Goal: Answer question/provide support: Share knowledge or assist other users

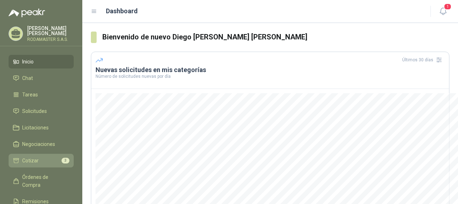
click at [40, 157] on li "Cotizar 3" at bounding box center [41, 160] width 57 height 8
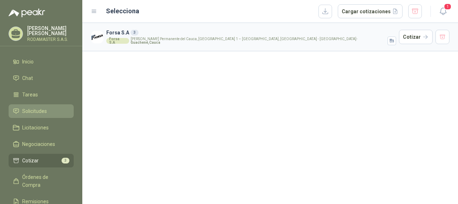
click at [36, 113] on span "Solicitudes" at bounding box center [34, 111] width 25 height 8
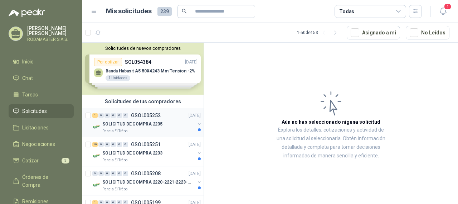
click at [151, 121] on p "SOLICITUD DE COMPRA 2235" at bounding box center [132, 124] width 60 height 7
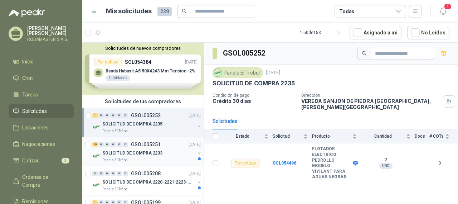
click at [132, 151] on p "SOLICITUD DE COMPRA 2233" at bounding box center [132, 153] width 60 height 7
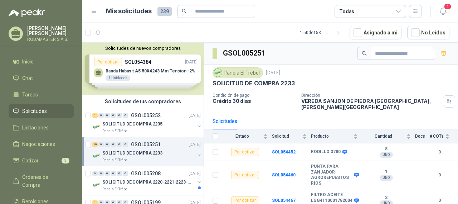
scroll to position [36, 0]
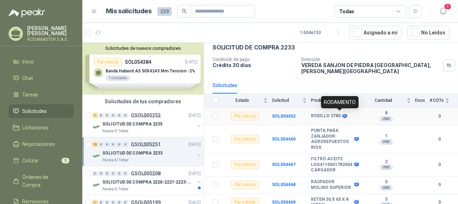
click at [326, 115] on b "RODILLO 3780" at bounding box center [326, 116] width 30 height 6
click at [278, 115] on b "SOL054452" at bounding box center [284, 115] width 24 height 5
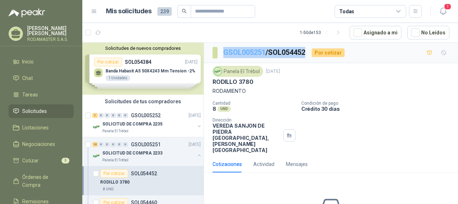
drag, startPoint x: 311, startPoint y: 52, endPoint x: 223, endPoint y: 53, distance: 87.7
click at [223, 53] on div "GSOL005251 / SOL054452 Por cotizar" at bounding box center [279, 52] width 132 height 11
copy p "GSOL005251 / SOL054452"
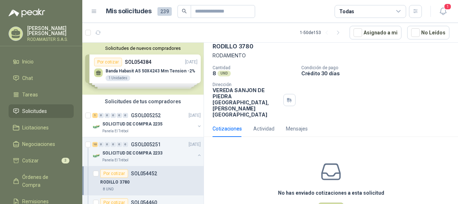
scroll to position [71, 0]
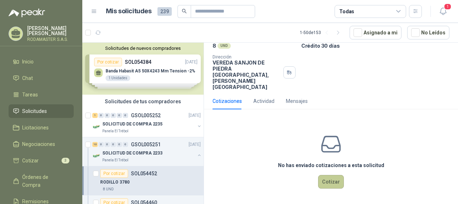
click at [324, 186] on button "Cotizar" at bounding box center [331, 182] width 26 height 14
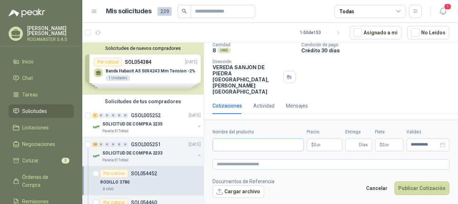
scroll to position [66, 0]
click at [268, 145] on input "Nombre del producto" at bounding box center [258, 144] width 91 height 13
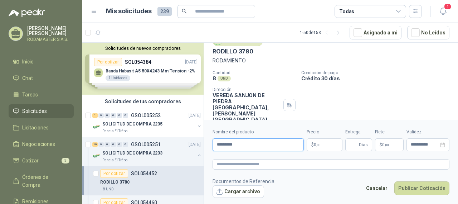
scroll to position [0, 0]
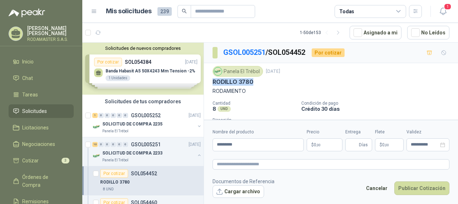
drag, startPoint x: 258, startPoint y: 81, endPoint x: 209, endPoint y: 81, distance: 48.7
click at [209, 81] on div "Panela El Trébol [DATE] RODILLO 3780 RODAMIENTO Cantidad 8 UND  Condición de p…" at bounding box center [331, 109] width 254 height 93
copy p "RODILLO 3780"
click at [217, 144] on input "*********" at bounding box center [258, 144] width 91 height 13
paste input "**********"
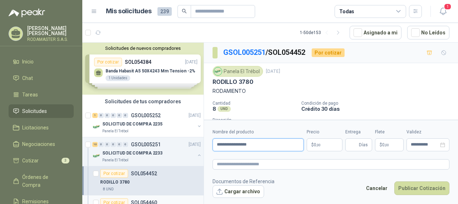
type input "**********"
click at [312, 145] on p "$ 0 ,00" at bounding box center [325, 144] width 36 height 13
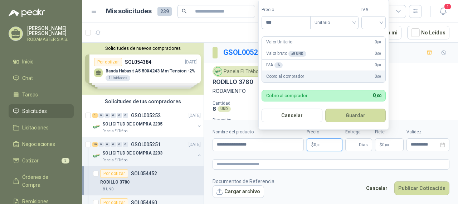
drag, startPoint x: 282, startPoint y: 21, endPoint x: 253, endPoint y: 21, distance: 28.6
click at [253, 21] on body "Diego [PERSON_NAME] [PERSON_NAME] RODAMASTER S.A.S. Inicio Chat Tareas Solicitu…" at bounding box center [229, 102] width 458 height 204
click at [276, 22] on input "*********" at bounding box center [286, 22] width 48 height 12
type input "*********"
click at [379, 21] on input "search" at bounding box center [374, 21] width 16 height 11
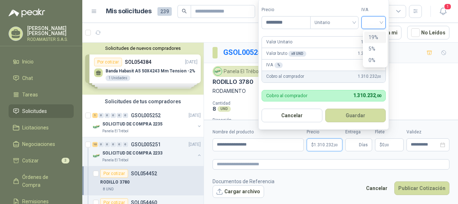
click at [376, 34] on div "19%" at bounding box center [375, 37] width 13 height 8
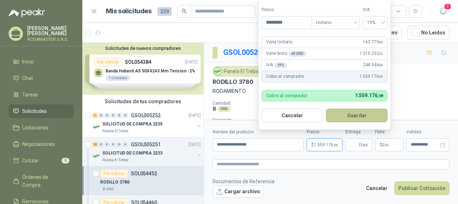
click at [342, 115] on button "Guardar" at bounding box center [357, 115] width 62 height 14
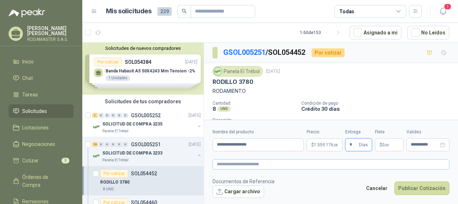
type input "*"
click at [274, 165] on textarea at bounding box center [331, 164] width 237 height 10
drag, startPoint x: 260, startPoint y: 143, endPoint x: 199, endPoint y: 143, distance: 61.2
click at [199, 143] on div "Solicitudes de nuevos compradores Por cotizar SOL054384 [DATE] Banda Habasit A5…" at bounding box center [270, 124] width 376 height 164
click at [236, 165] on textarea at bounding box center [331, 164] width 237 height 10
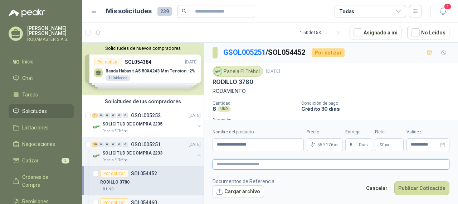
paste textarea "**********"
type textarea "**********"
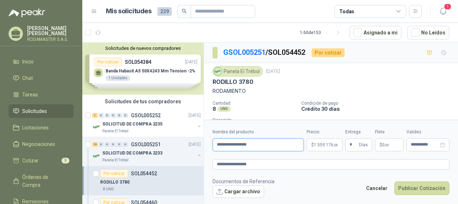
drag, startPoint x: 234, startPoint y: 145, endPoint x: 207, endPoint y: 145, distance: 27.2
click at [207, 145] on form "**********" at bounding box center [331, 163] width 254 height 87
drag, startPoint x: 261, startPoint y: 143, endPoint x: 244, endPoint y: 143, distance: 16.1
click at [244, 143] on input "**********" at bounding box center [258, 144] width 91 height 13
type input "**********"
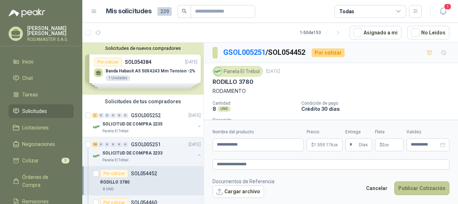
click at [426, 188] on button "Publicar Cotización" at bounding box center [421, 188] width 55 height 14
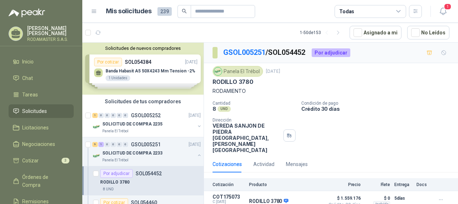
scroll to position [28, 0]
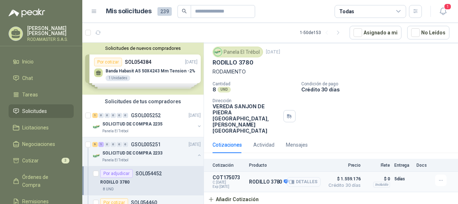
click at [300, 182] on button "Detalles" at bounding box center [304, 182] width 34 height 10
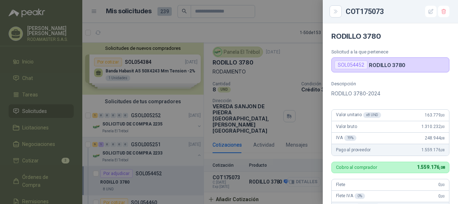
scroll to position [206, 0]
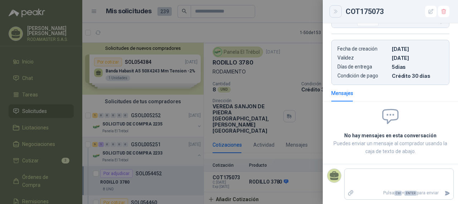
click at [333, 11] on icon "Close" at bounding box center [336, 12] width 6 height 6
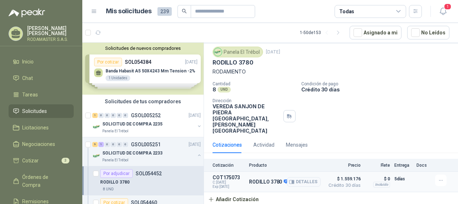
click at [222, 186] on span "Exp: [DATE]" at bounding box center [229, 186] width 32 height 4
click at [263, 183] on p "RODILLO 3780" at bounding box center [268, 182] width 39 height 6
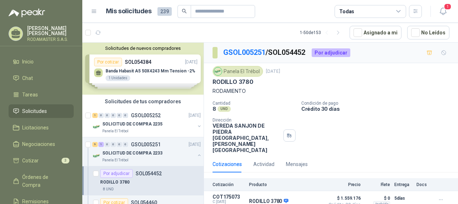
scroll to position [28, 0]
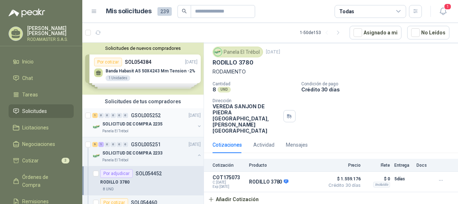
click at [147, 120] on div "SOLICITUD DE COMPRA 2235" at bounding box center [148, 124] width 93 height 9
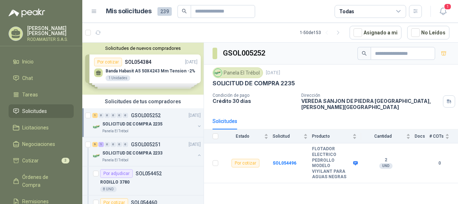
click at [151, 64] on div "Solicitudes de nuevos compradores Por cotizar SOL054384 [DATE] Banda Habasit A5…" at bounding box center [142, 69] width 121 height 52
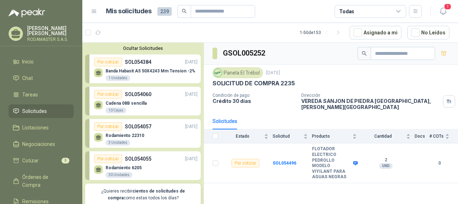
click at [151, 103] on div "Cadena 08B sencilla  10 Cajas" at bounding box center [145, 105] width 103 height 15
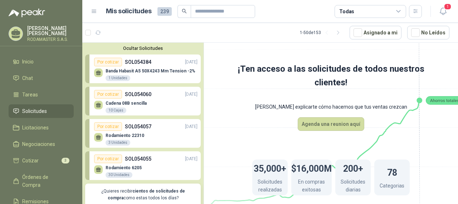
click at [146, 98] on p "SOL054060" at bounding box center [138, 94] width 26 height 8
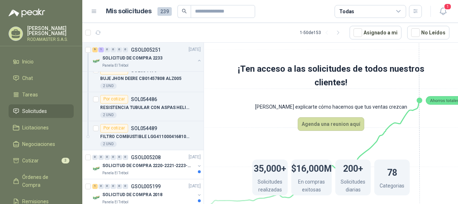
scroll to position [501, 0]
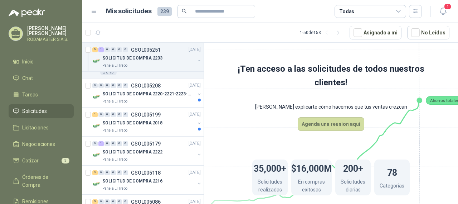
click at [44, 111] on span "Solicitudes" at bounding box center [34, 111] width 25 height 8
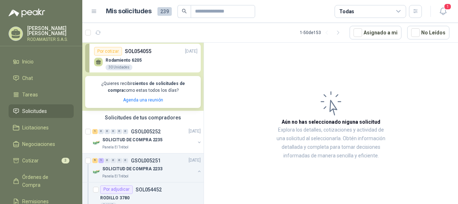
scroll to position [179, 0]
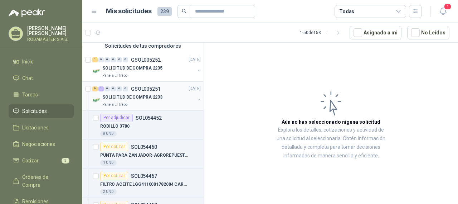
click at [145, 99] on p "SOLICITUD DE COMPRA 2233" at bounding box center [132, 97] width 60 height 7
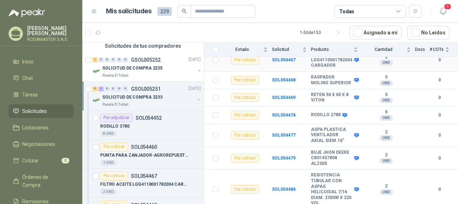
scroll to position [165, 0]
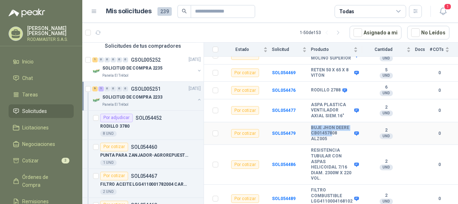
drag, startPoint x: 308, startPoint y: 131, endPoint x: 328, endPoint y: 132, distance: 20.1
click at [328, 132] on tr "Por cotizar SOL054479 BUJE JHON DEERE CB01457808 ALZ005 2 UND  0" at bounding box center [331, 133] width 254 height 23
click at [343, 137] on b "BUJE JHON DEERE CB01457808 ALZ005" at bounding box center [332, 133] width 42 height 17
drag, startPoint x: 337, startPoint y: 133, endPoint x: 309, endPoint y: 131, distance: 28.0
click at [311, 131] on b "BUJE JHON DEERE CB01457808 ALZ005" at bounding box center [332, 133] width 42 height 17
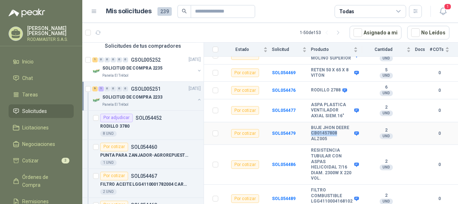
copy b "CB01457808"
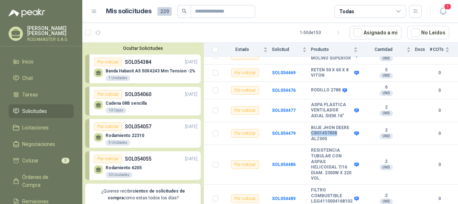
scroll to position [179, 0]
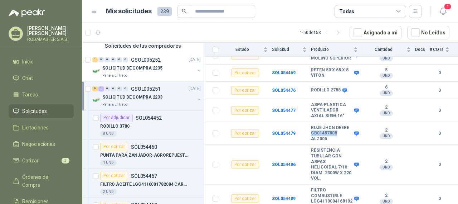
click at [166, 100] on div "SOLICITUD DE COMPRA 2233" at bounding box center [148, 97] width 93 height 9
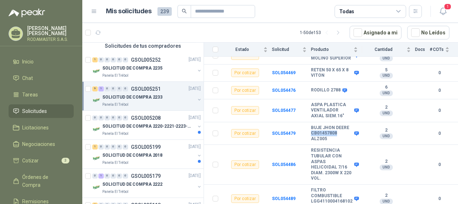
scroll to position [3, 0]
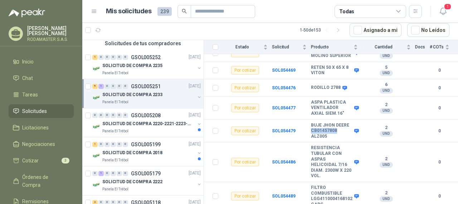
click at [134, 98] on p "SOLICITUD DE COMPRA 2233" at bounding box center [132, 94] width 60 height 7
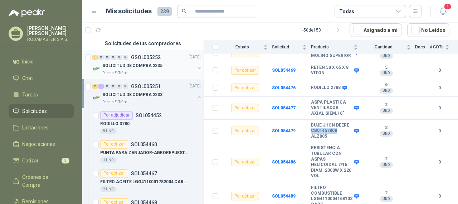
click at [156, 66] on p "SOLICITUD DE COMPRA 2235" at bounding box center [132, 65] width 60 height 7
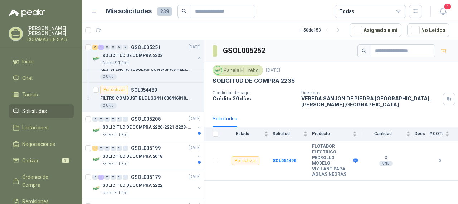
scroll to position [501, 0]
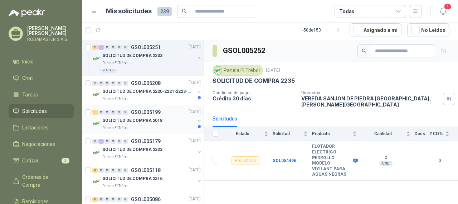
click at [170, 120] on div "SOLICITUD DE COMPRA 2018" at bounding box center [148, 120] width 93 height 9
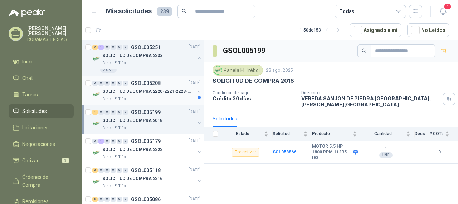
click at [152, 91] on p "SOLICITUD DE COMPRA 2220-2221-2223-2224" at bounding box center [146, 91] width 89 height 7
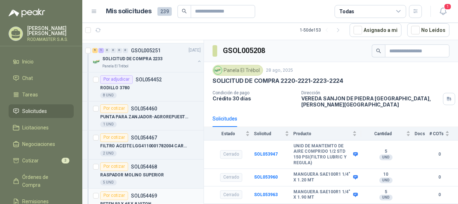
scroll to position [179, 0]
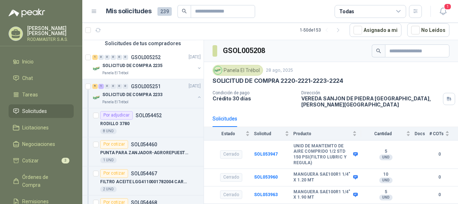
click at [23, 110] on span "Solicitudes" at bounding box center [34, 111] width 25 height 8
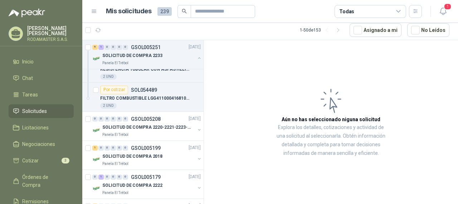
scroll to position [501, 0]
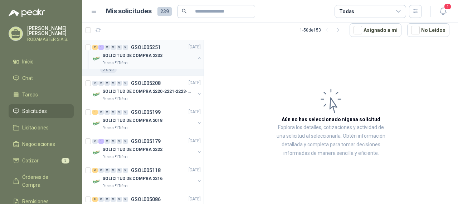
click at [151, 56] on p "SOLICITUD DE COMPRA 2233" at bounding box center [132, 56] width 60 height 7
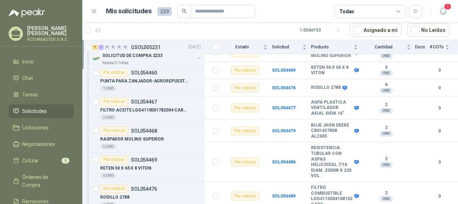
scroll to position [143, 0]
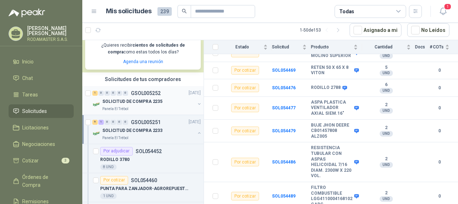
click at [178, 103] on div "SOLICITUD DE COMPRA 2235" at bounding box center [148, 101] width 93 height 9
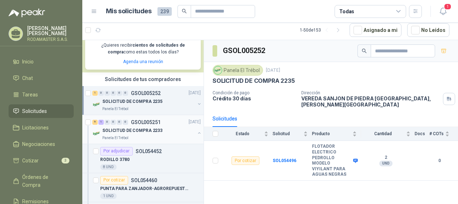
click at [173, 134] on div "SOLICITUD DE COMPRA 2233" at bounding box center [148, 130] width 93 height 9
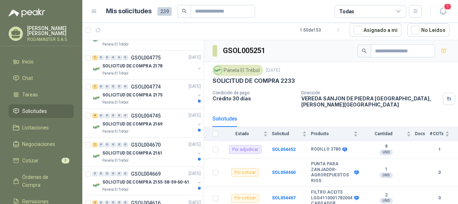
scroll to position [716, 0]
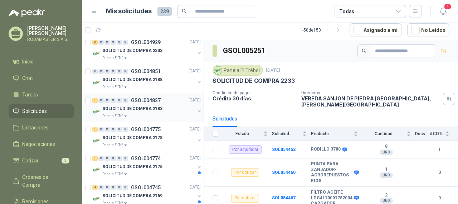
click at [169, 113] on div "SOLICITUD DE COMPRA 2183" at bounding box center [148, 108] width 93 height 9
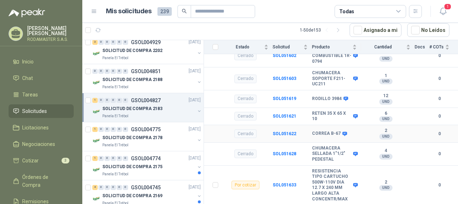
scroll to position [76, 0]
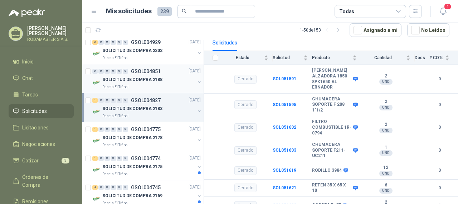
click at [165, 78] on div "SOLICITUD DE COMPRA 2188" at bounding box center [148, 80] width 93 height 9
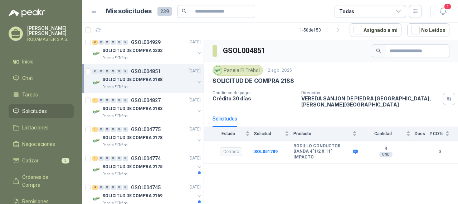
scroll to position [644, 0]
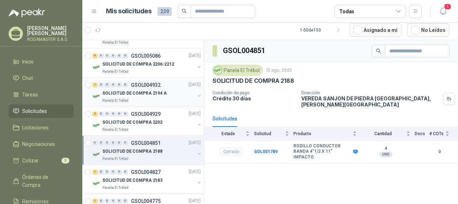
click at [172, 85] on div "1 0 0 0 0 0 GSOL004932 [DATE]" at bounding box center [147, 85] width 110 height 9
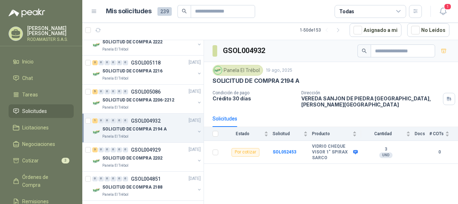
scroll to position [537, 0]
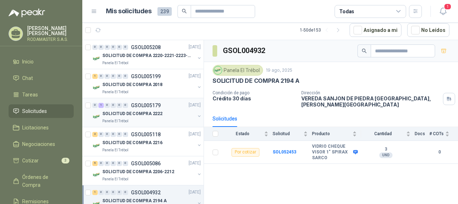
click at [167, 108] on div "0 1 0 0 0 0 GSOL005179 [DATE]" at bounding box center [147, 105] width 110 height 9
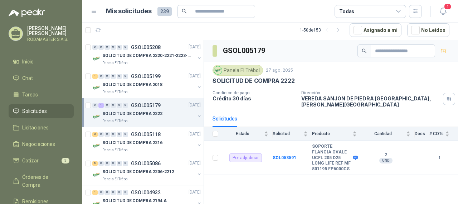
scroll to position [501, 0]
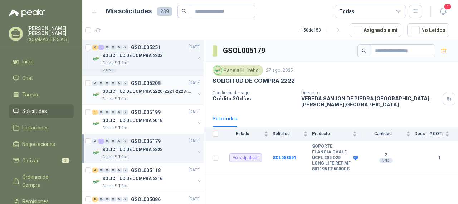
click at [170, 83] on div "0 0 0 0 0 0 GSOL005208 [DATE]" at bounding box center [147, 83] width 110 height 9
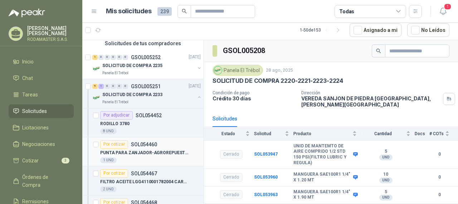
scroll to position [143, 0]
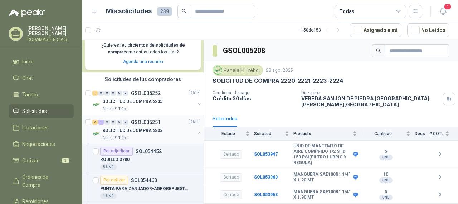
click at [167, 126] on div "9 1 0 0 0 0 GSOL005251 [DATE]" at bounding box center [147, 122] width 110 height 9
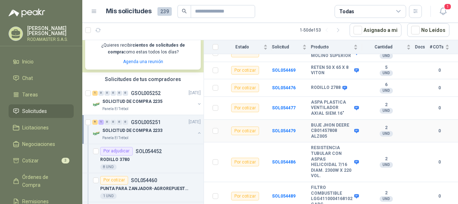
scroll to position [129, 0]
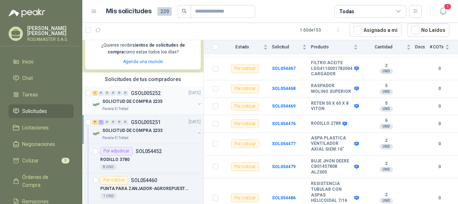
click at [161, 101] on div "SOLICITUD DE COMPRA 2235" at bounding box center [148, 101] width 93 height 9
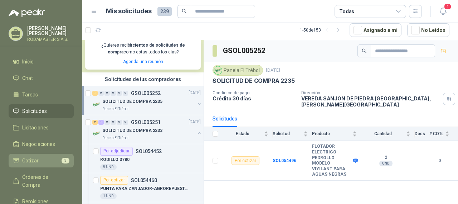
click at [35, 162] on span "Cotizar" at bounding box center [30, 160] width 16 height 8
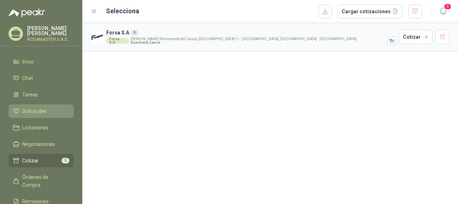
click at [34, 114] on span "Solicitudes" at bounding box center [34, 111] width 25 height 8
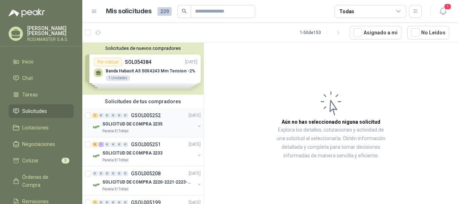
click at [170, 124] on div "SOLICITUD DE COMPRA 2235" at bounding box center [148, 124] width 93 height 9
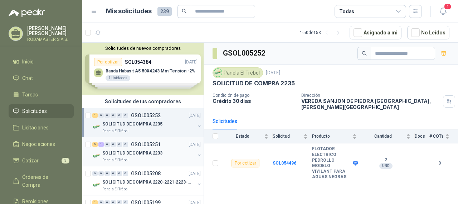
click at [170, 147] on div "9 1 0 0 0 0 GSOL005251 [DATE]" at bounding box center [147, 144] width 110 height 9
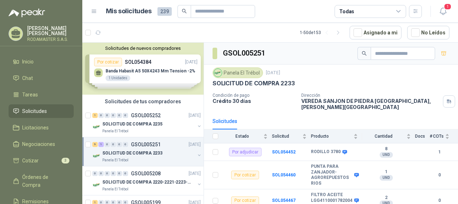
click at [162, 74] on div "Solicitudes de nuevos compradores Por cotizar SOL054384 [DATE] Banda Habasit A5…" at bounding box center [142, 69] width 121 height 52
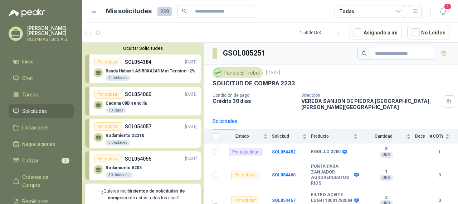
click at [164, 103] on div "Cadena 08B sencilla  10 Cajas" at bounding box center [145, 105] width 103 height 15
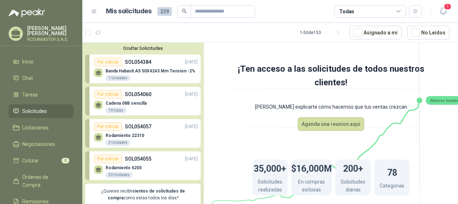
click at [145, 128] on p "SOL054057" at bounding box center [138, 126] width 26 height 8
click at [443, 10] on icon "button" at bounding box center [443, 11] width 9 height 9
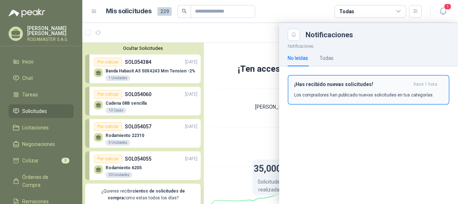
click at [390, 92] on p "Los compradores han publicado nuevas solicitudes en tus categorías." at bounding box center [364, 95] width 140 height 6
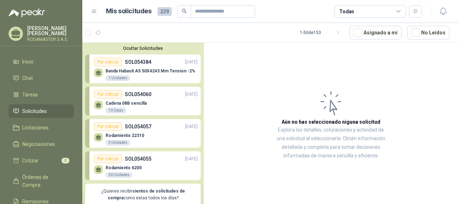
click at [161, 12] on span "239" at bounding box center [164, 11] width 14 height 9
click at [93, 11] on icon at bounding box center [94, 11] width 4 height 3
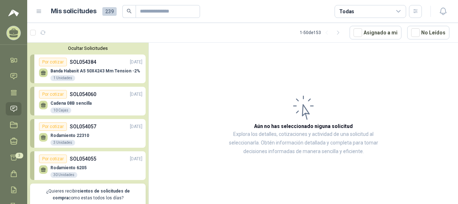
click at [38, 13] on icon at bounding box center [39, 11] width 6 height 6
